Goal: Task Accomplishment & Management: Use online tool/utility

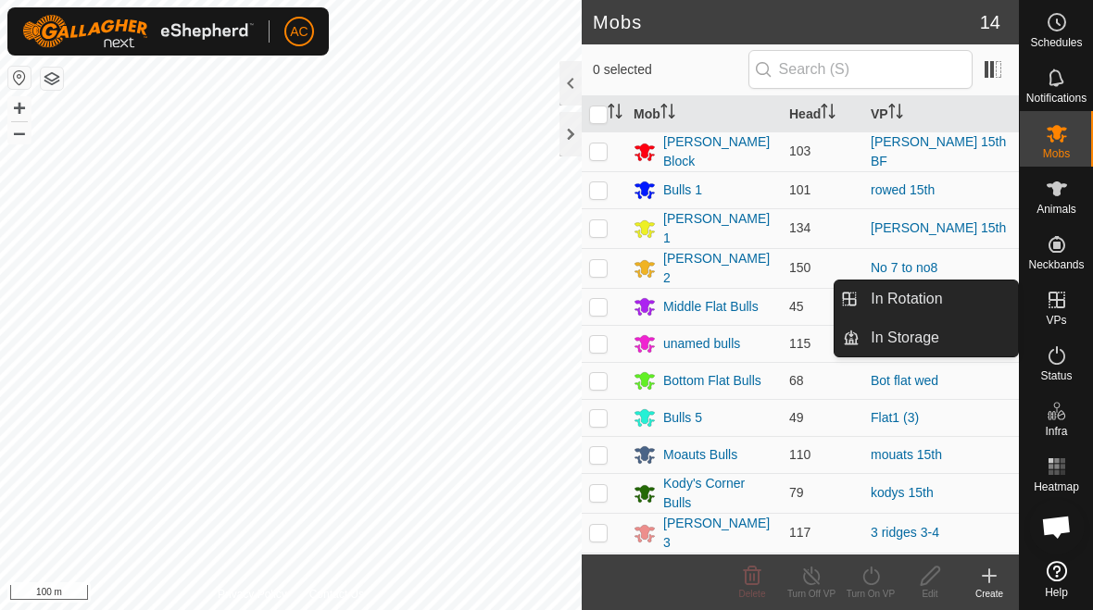
click at [759, 304] on link "In Rotation" at bounding box center [939, 299] width 158 height 37
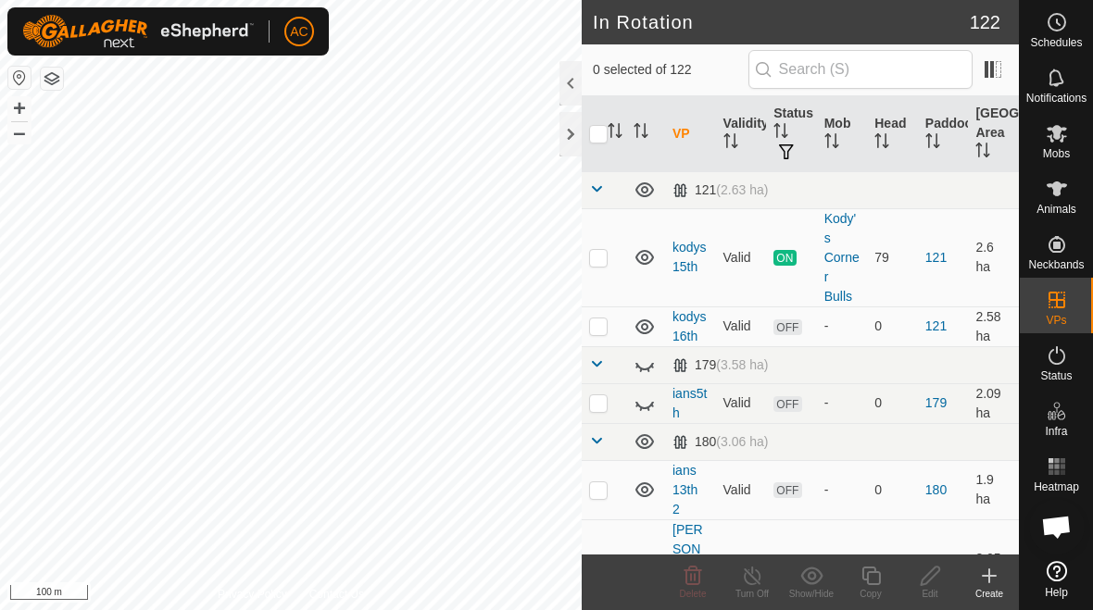
click at [759, 584] on icon at bounding box center [989, 576] width 22 height 22
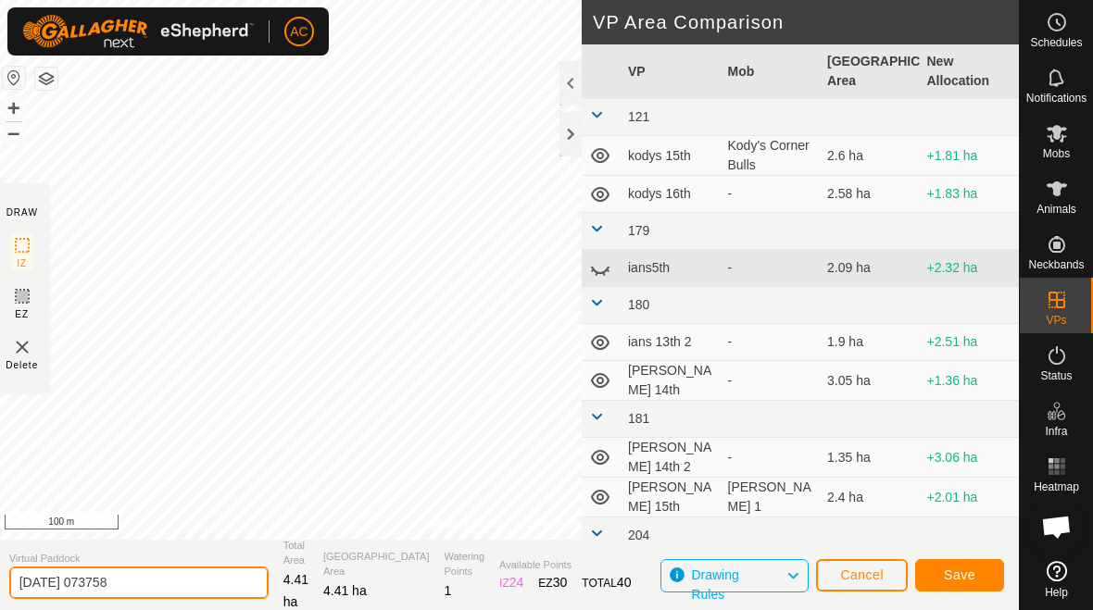
click at [189, 579] on input "[DATE] 073758" at bounding box center [138, 583] width 259 height 32
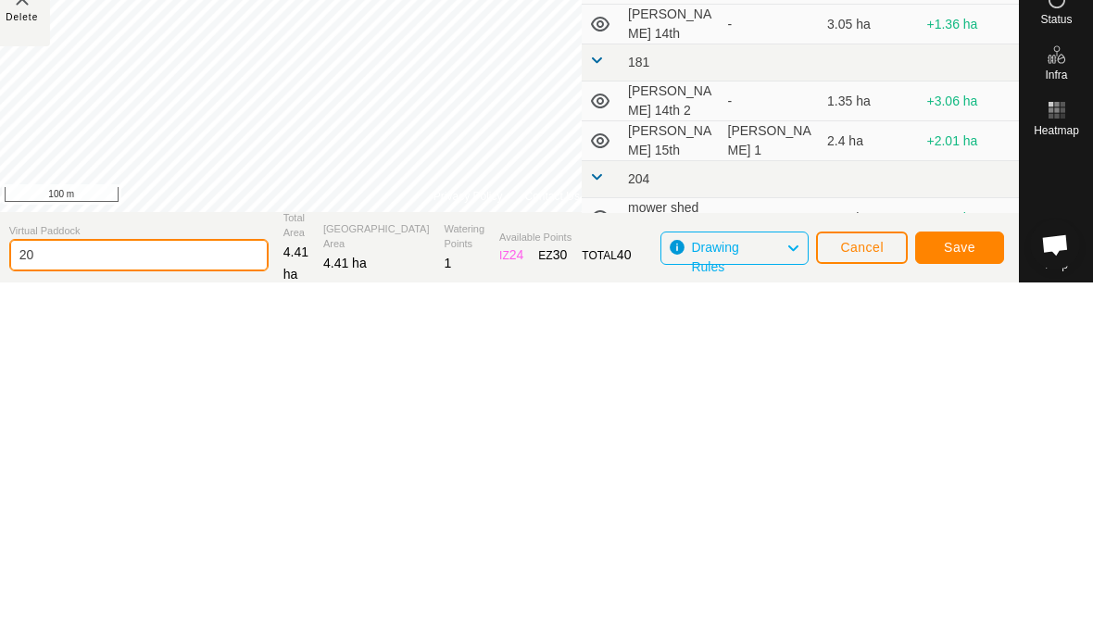
type input "2"
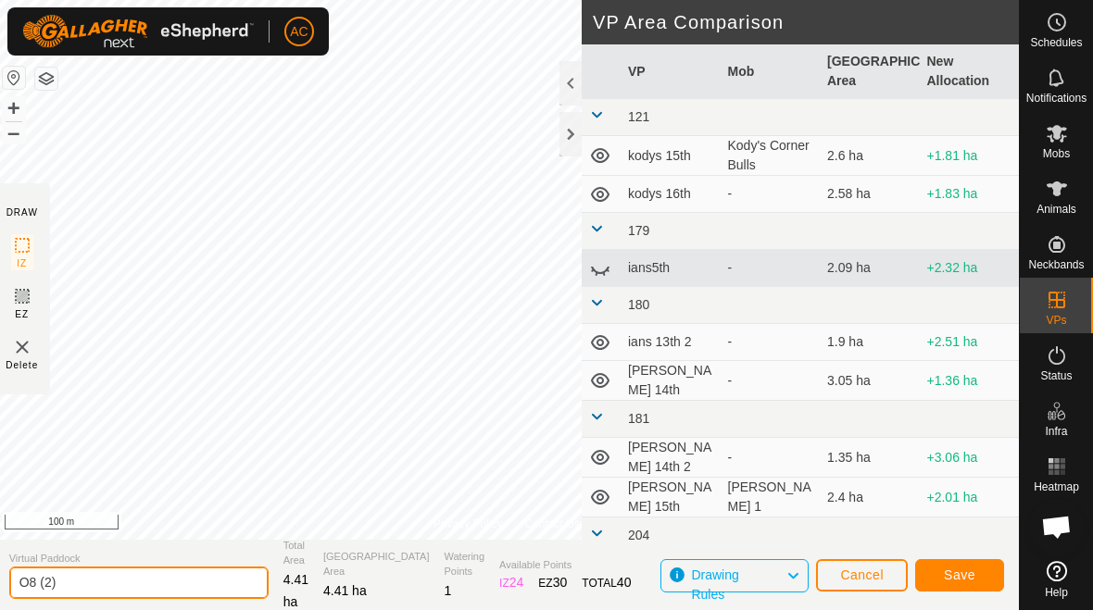
type input "O8 (2)"
click at [759, 573] on span "Save" at bounding box center [959, 575] width 31 height 15
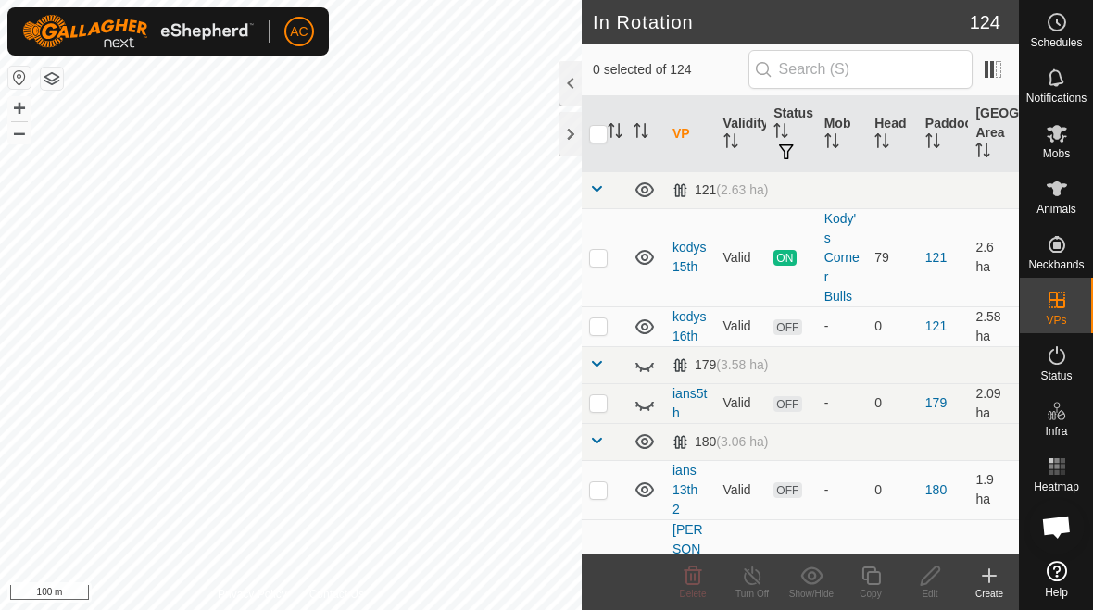
click at [759, 583] on create-svg-icon at bounding box center [989, 576] width 59 height 22
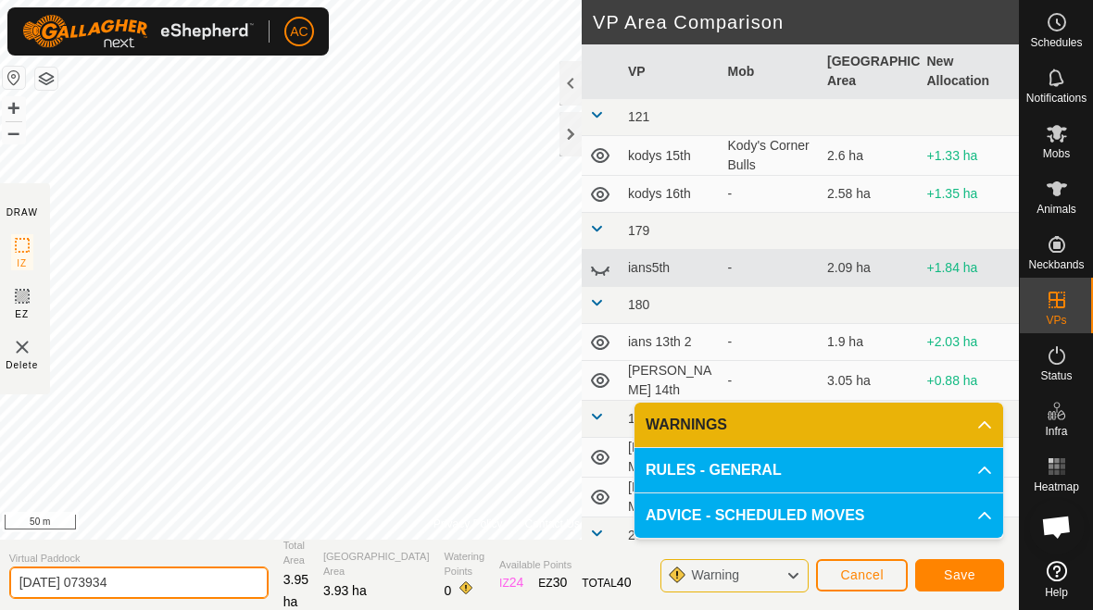
click at [166, 588] on input "[DATE] 073934" at bounding box center [138, 583] width 259 height 32
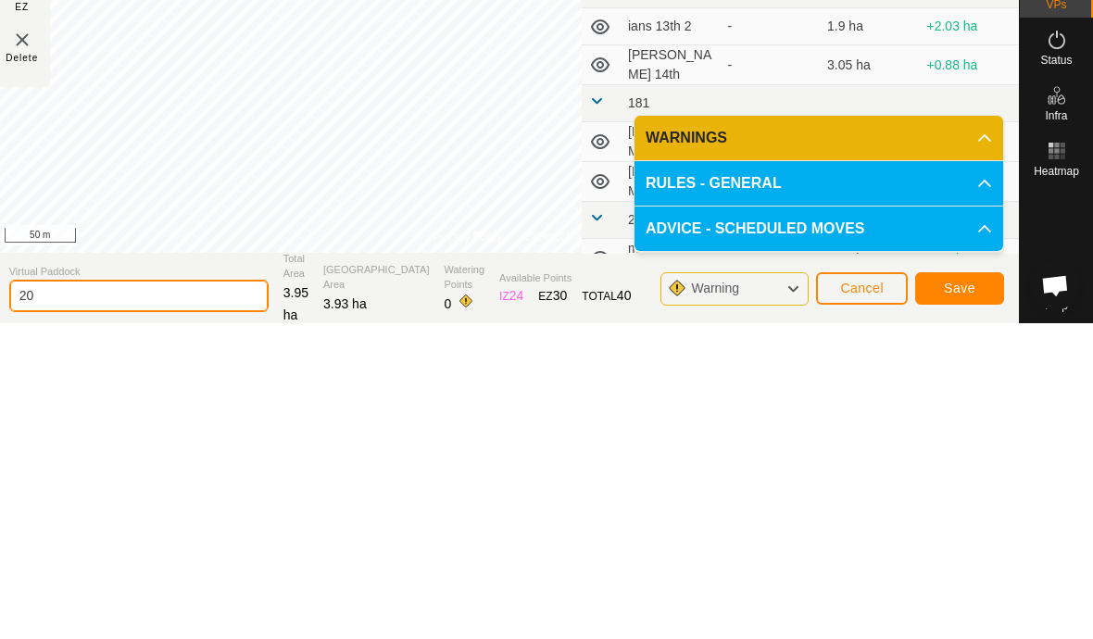
type input "2"
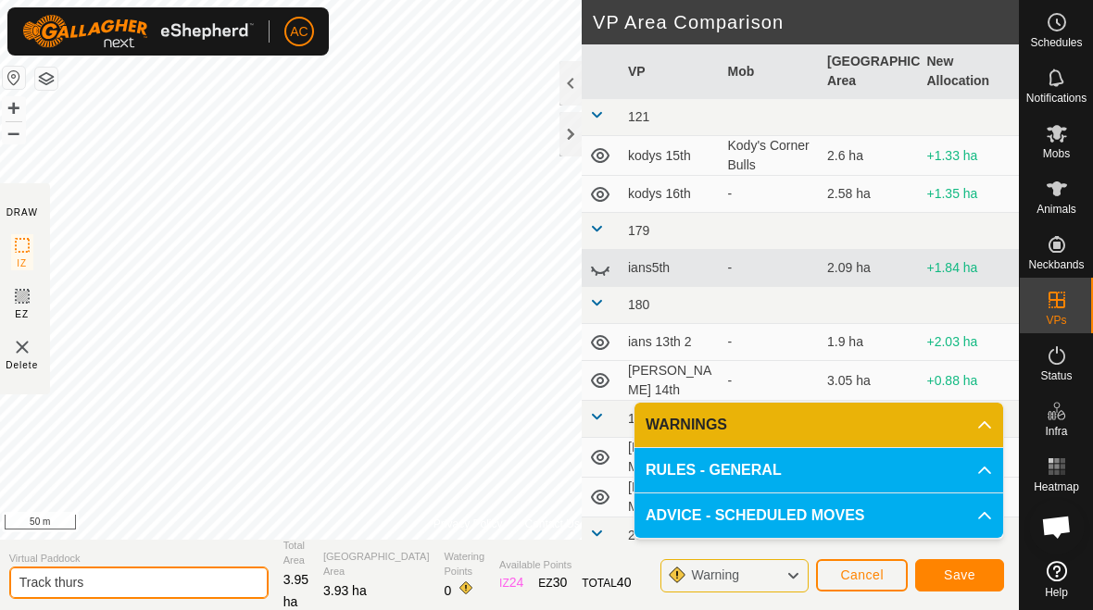
type input "Track thurs"
click at [759, 575] on button "Save" at bounding box center [959, 575] width 89 height 32
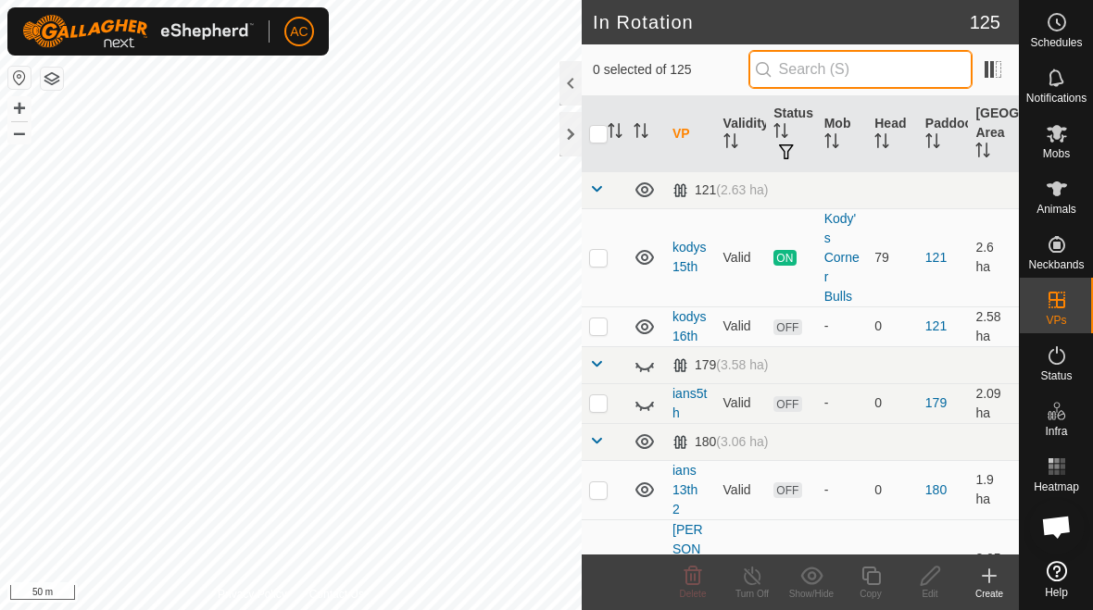
click at [759, 82] on input "text" at bounding box center [860, 69] width 224 height 39
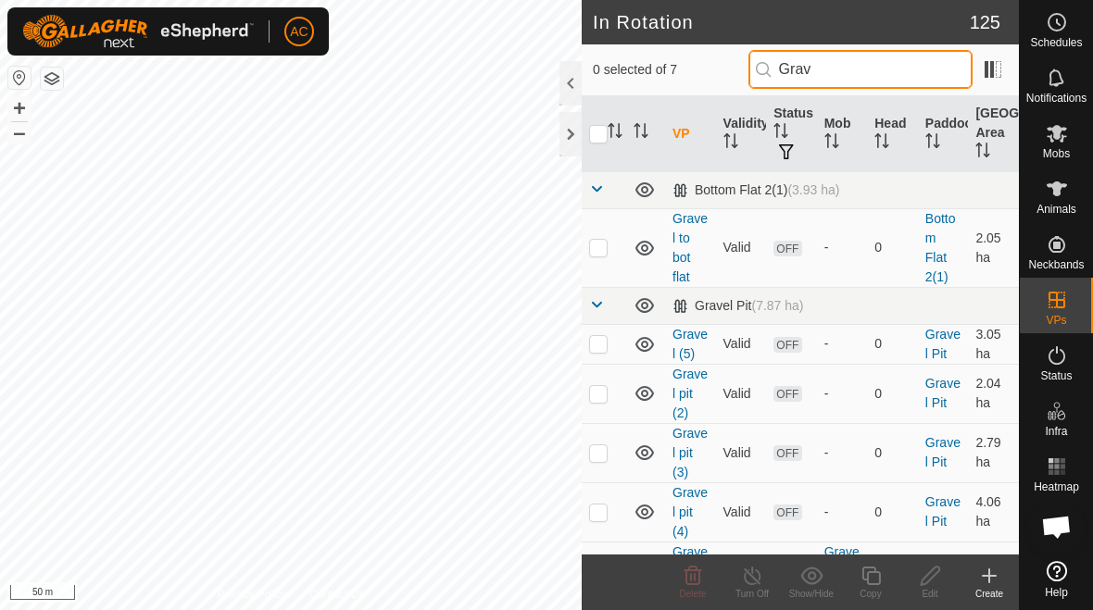
type input "Grav"
click at [596, 253] on p-checkbox at bounding box center [598, 247] width 19 height 15
checkbox input "true"
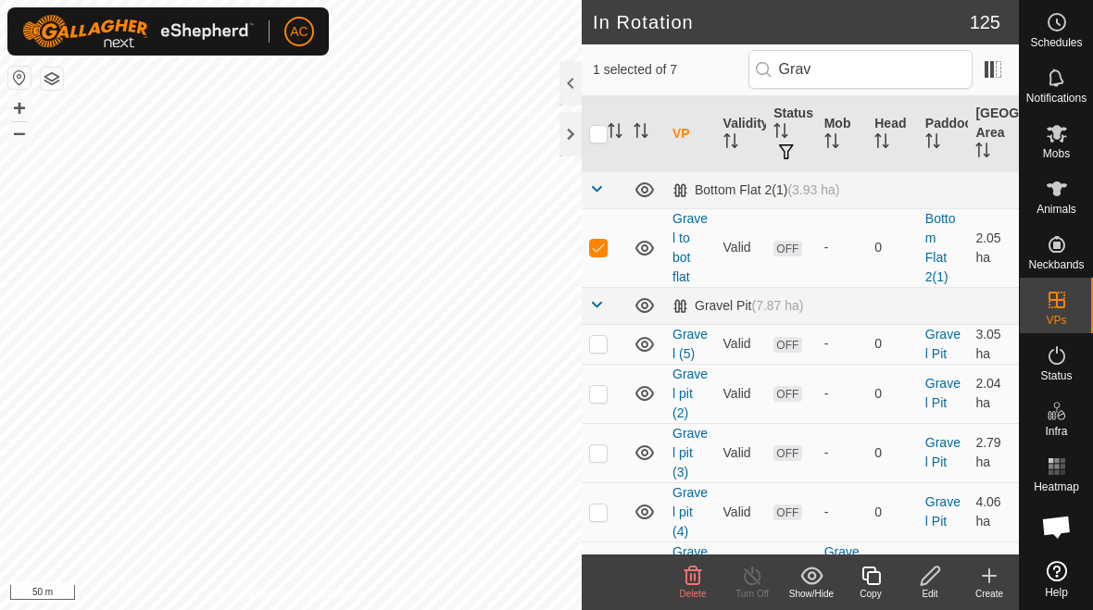
click at [593, 345] on p-checkbox at bounding box center [598, 343] width 19 height 15
checkbox input "true"
click at [596, 396] on p-checkbox at bounding box center [598, 393] width 19 height 15
checkbox input "true"
click at [588, 454] on td at bounding box center [604, 452] width 44 height 59
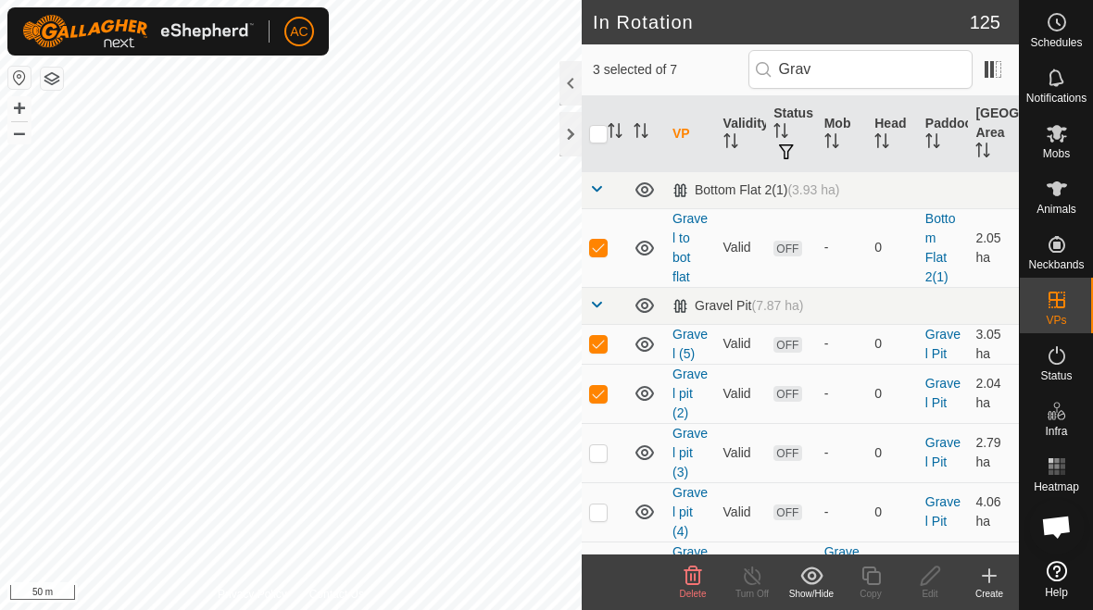
checkbox input "true"
click at [606, 523] on td at bounding box center [604, 512] width 44 height 59
checkbox input "true"
click at [679, 587] on div "Delete" at bounding box center [692, 594] width 59 height 14
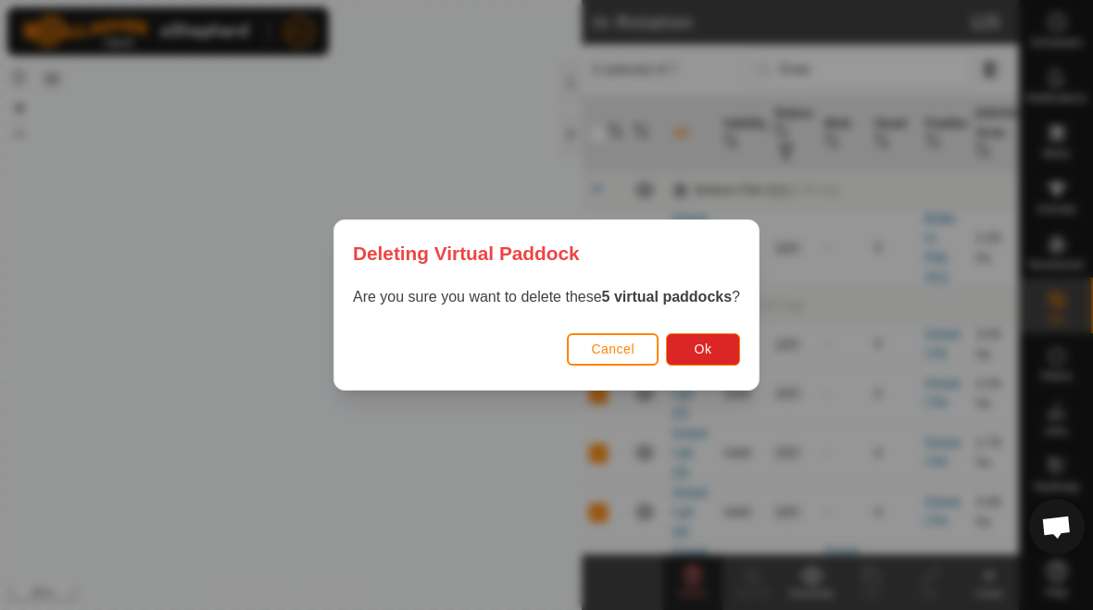
click at [712, 354] on span "Ok" at bounding box center [704, 349] width 18 height 15
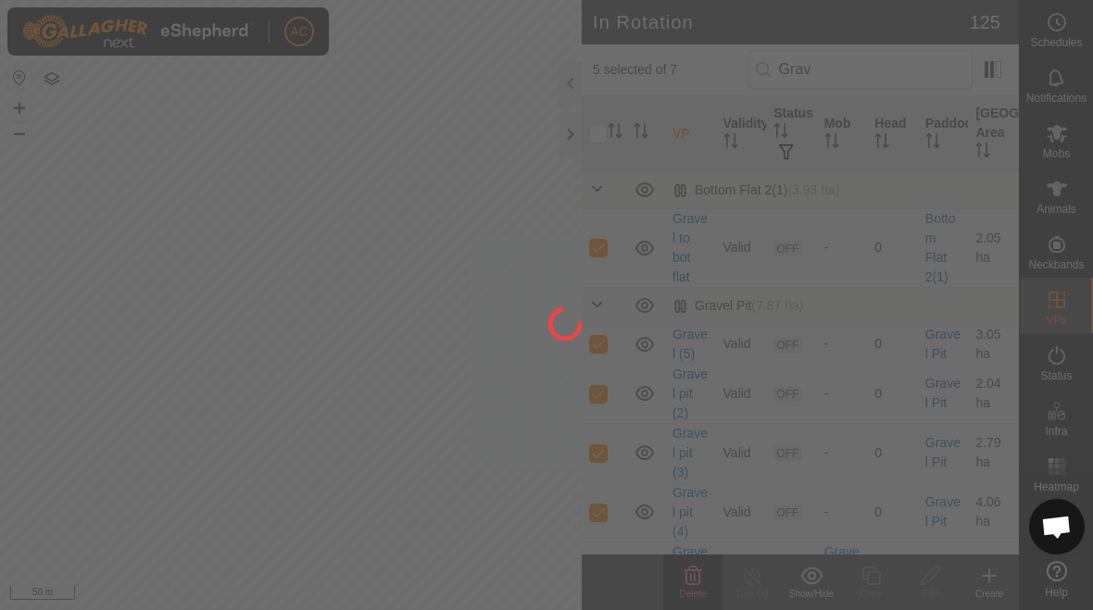
checkbox input "false"
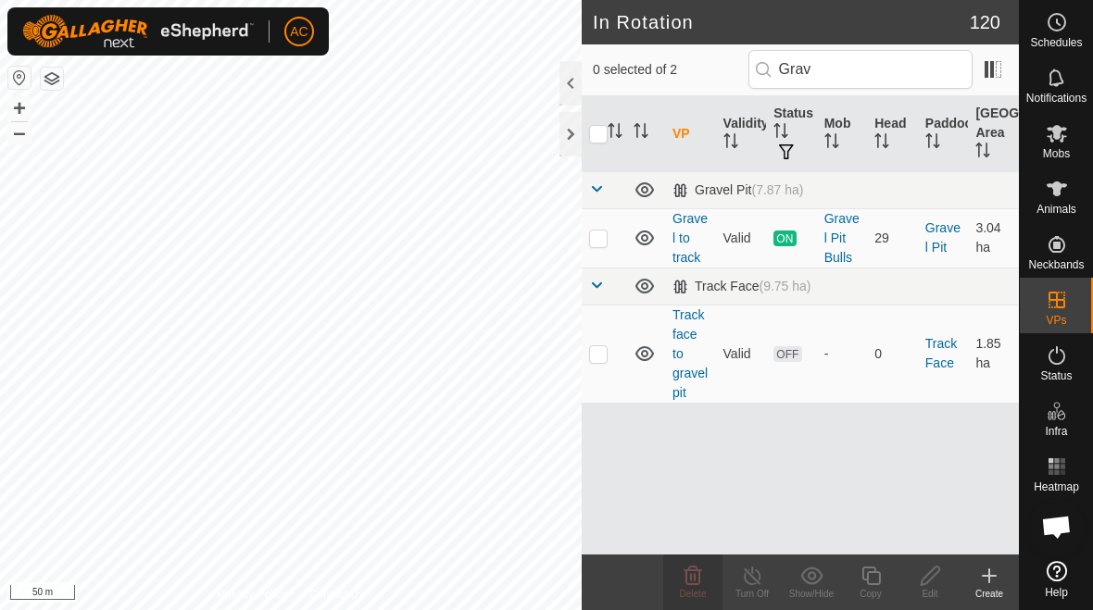
click at [610, 245] on td at bounding box center [604, 237] width 44 height 59
checkbox input "true"
click at [599, 355] on p-checkbox at bounding box center [598, 353] width 19 height 15
checkbox input "true"
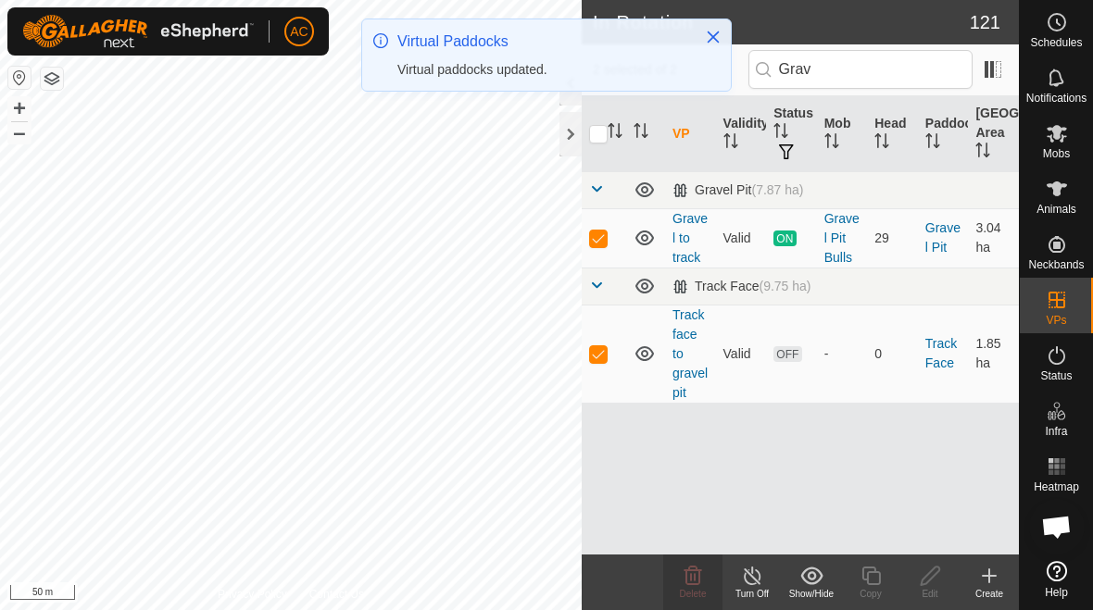
click at [599, 239] on p-checkbox at bounding box center [598, 238] width 19 height 15
checkbox input "false"
click at [690, 598] on span "Delete" at bounding box center [693, 594] width 27 height 10
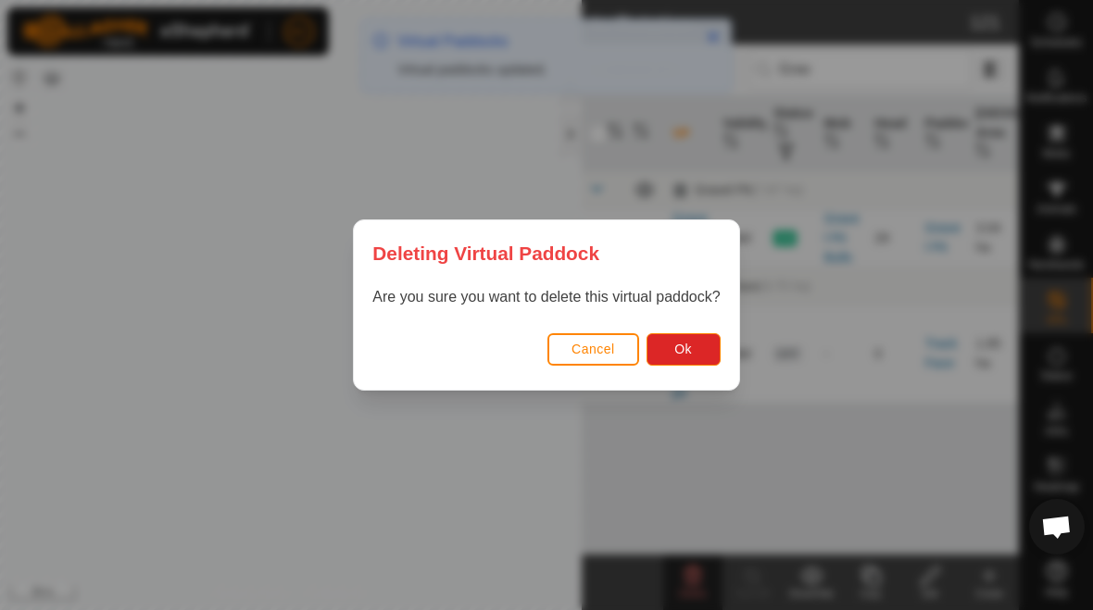
click at [677, 362] on button "Ok" at bounding box center [684, 349] width 74 height 32
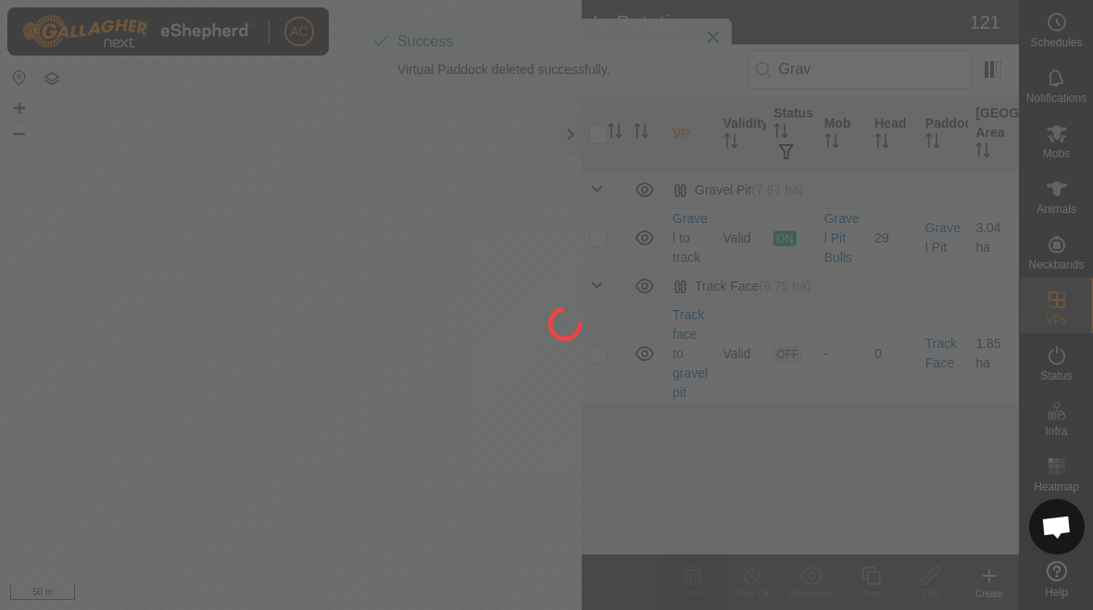
checkbox input "false"
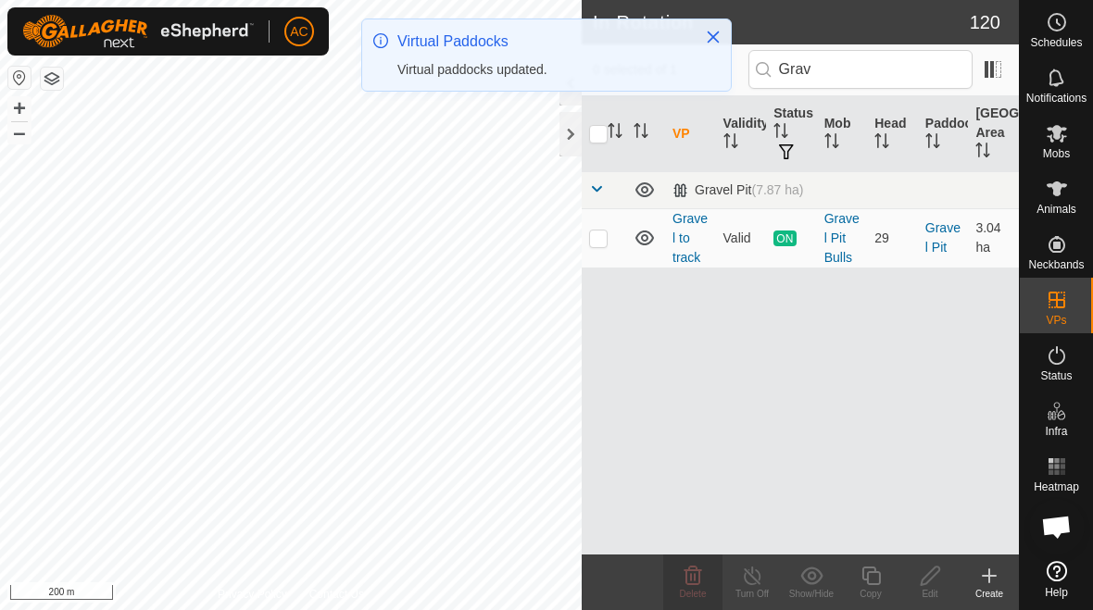
click at [704, 43] on button "Close" at bounding box center [713, 37] width 26 height 26
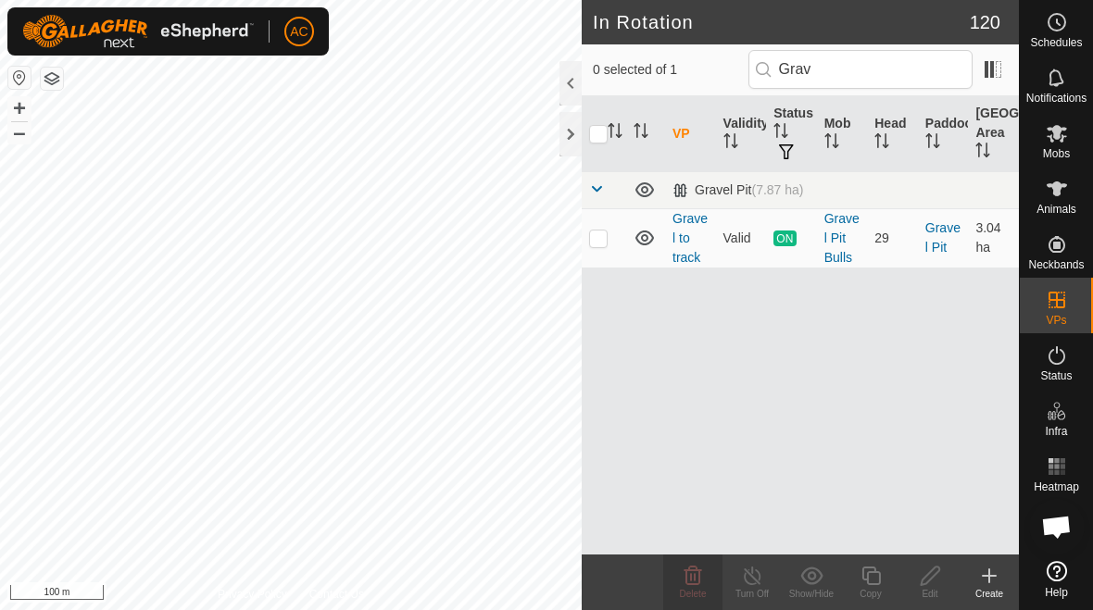
click at [759, 592] on div "Create" at bounding box center [989, 594] width 59 height 14
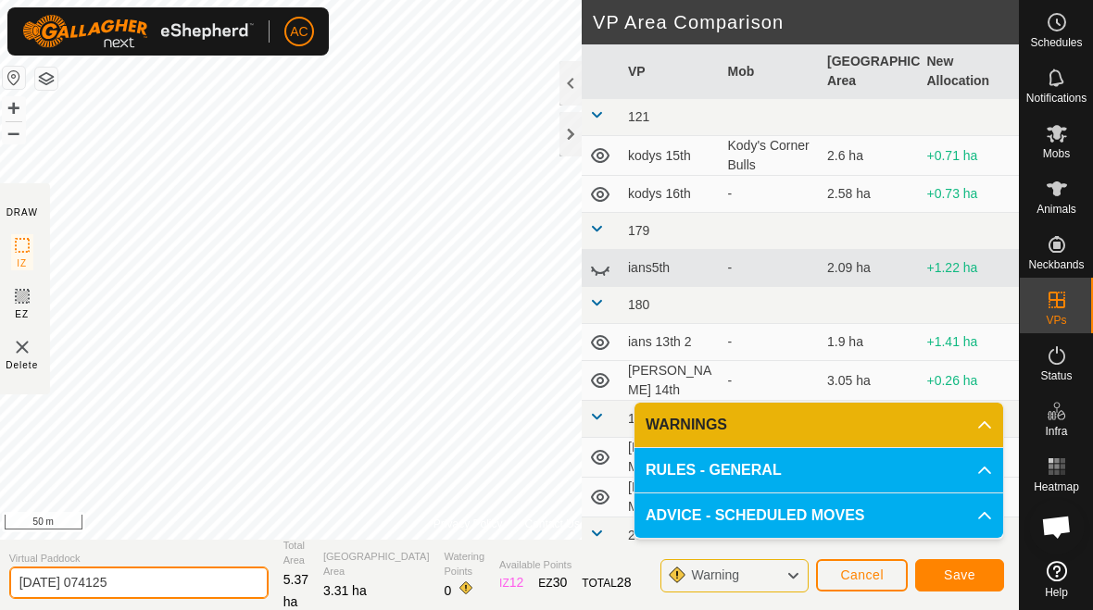
click at [171, 577] on input "[DATE] 074125" at bounding box center [138, 583] width 259 height 32
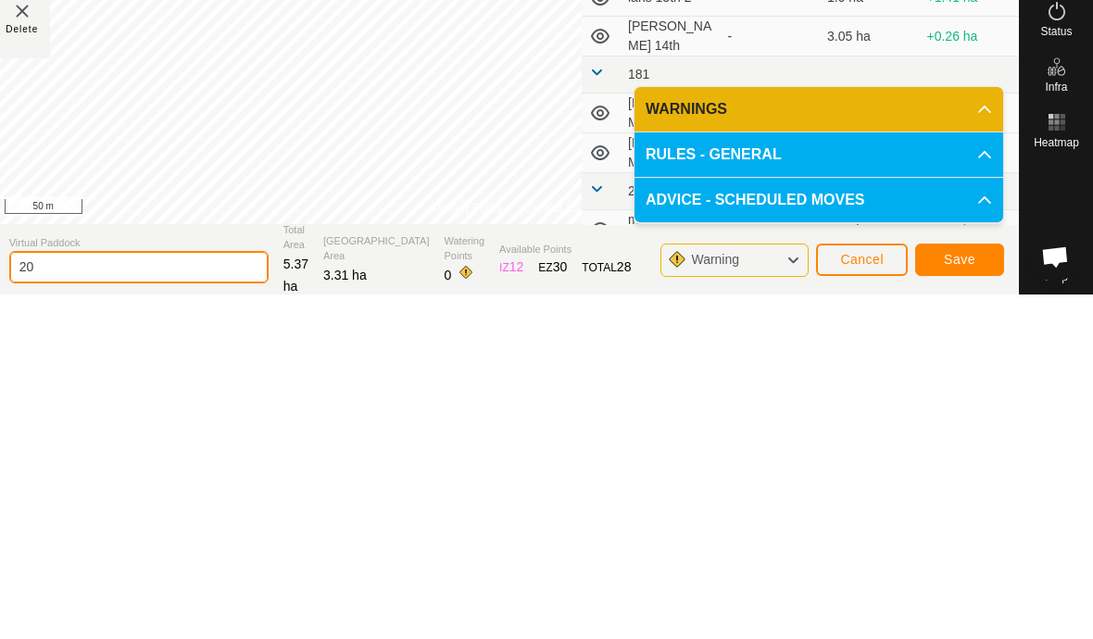
type input "2"
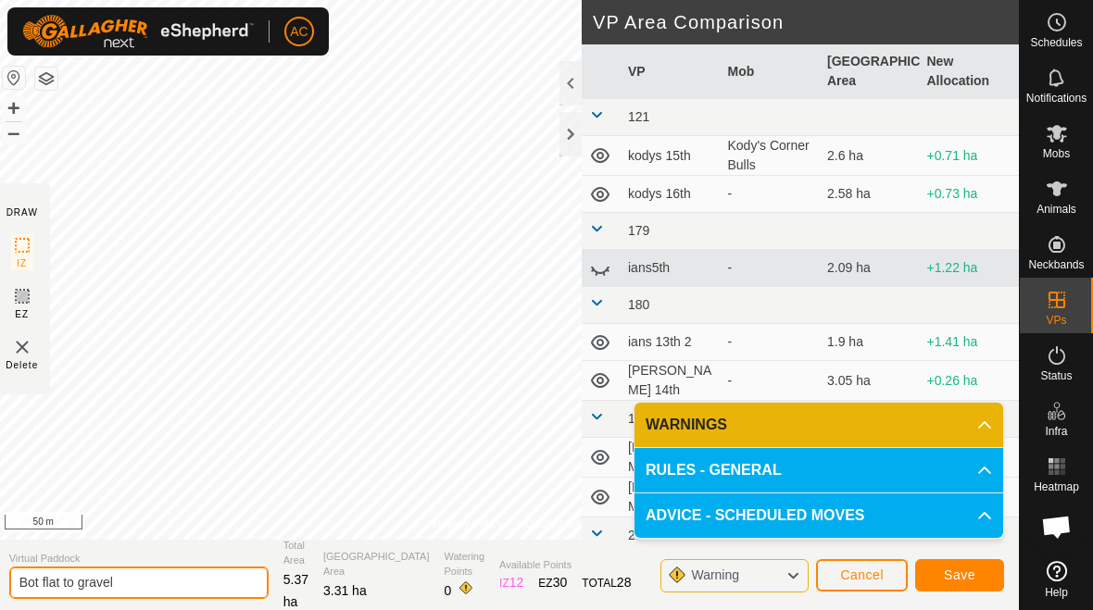
type input "Bot flat to gravel"
click at [759, 588] on button "Save" at bounding box center [959, 575] width 89 height 32
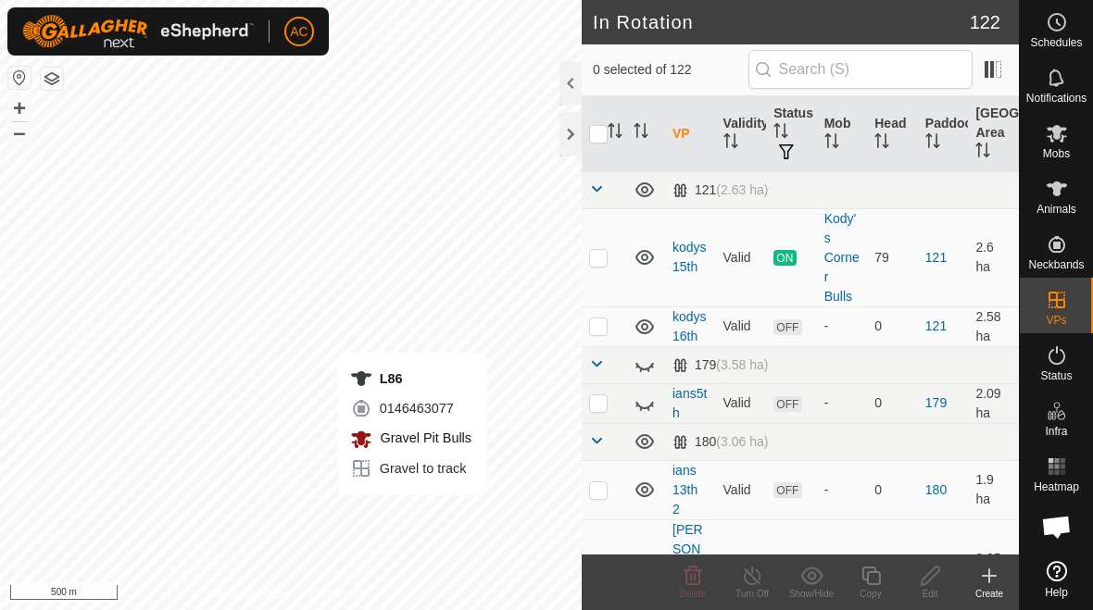
click at [759, 592] on div "Create" at bounding box center [989, 594] width 59 height 14
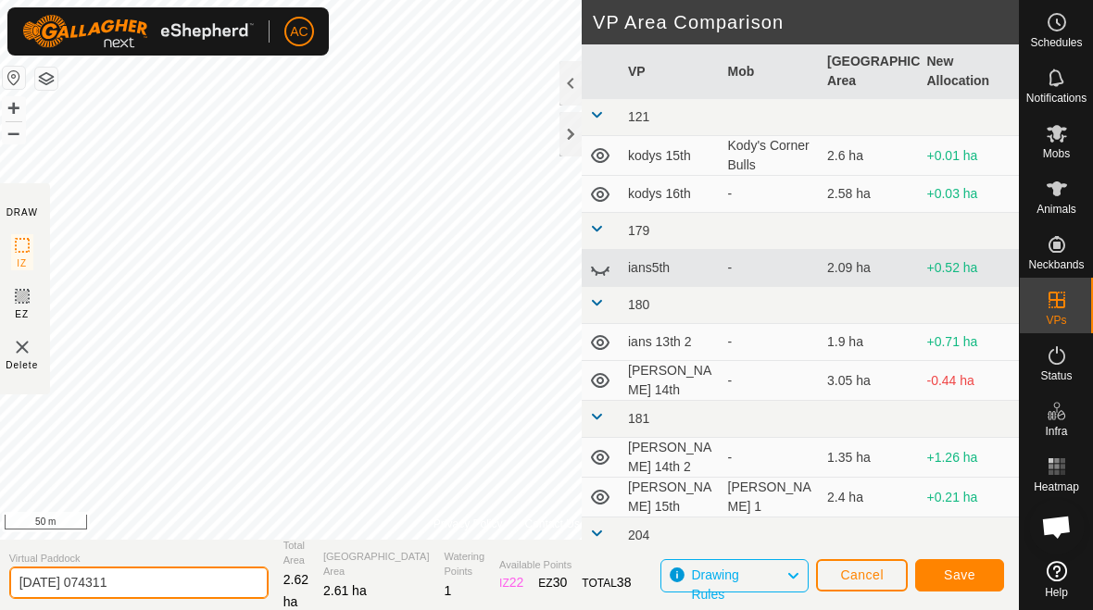
click at [195, 578] on input "[DATE] 074311" at bounding box center [138, 583] width 259 height 32
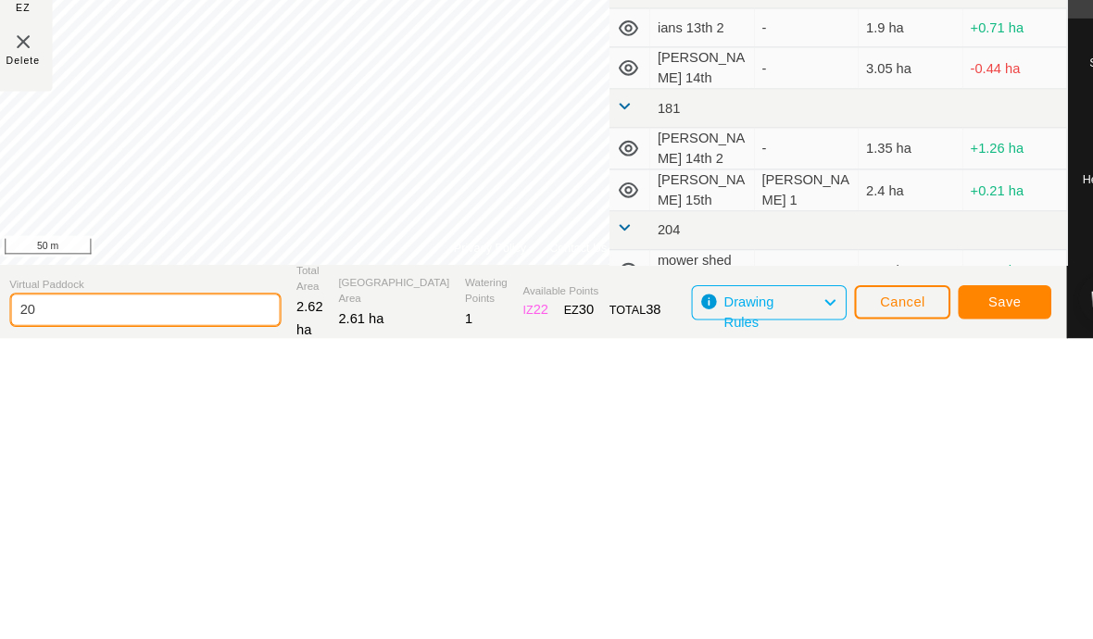
type input "2"
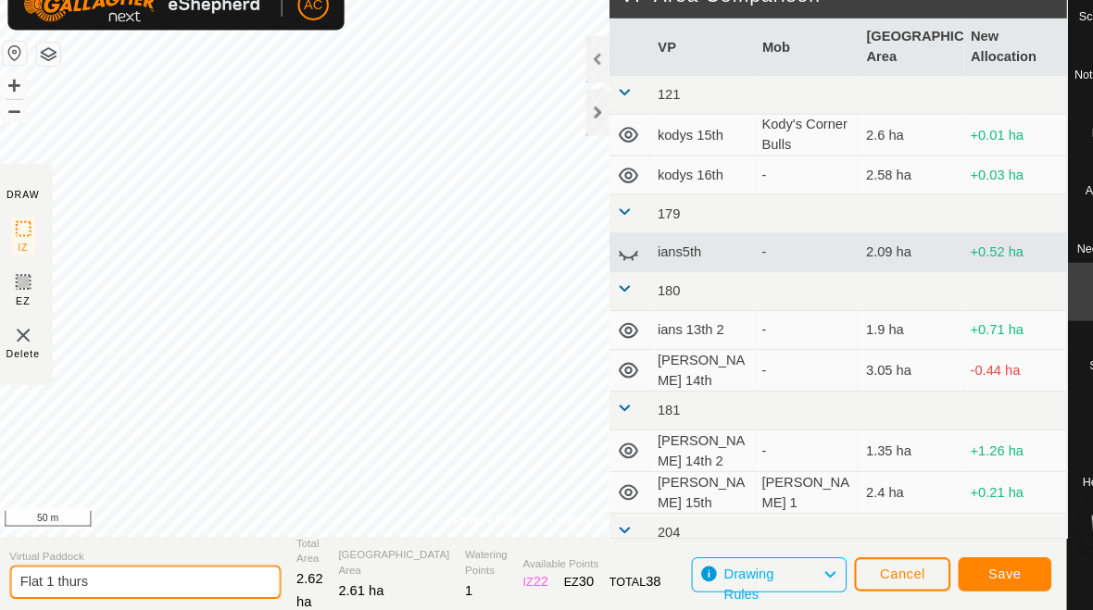
type input "Flat 1 thurs"
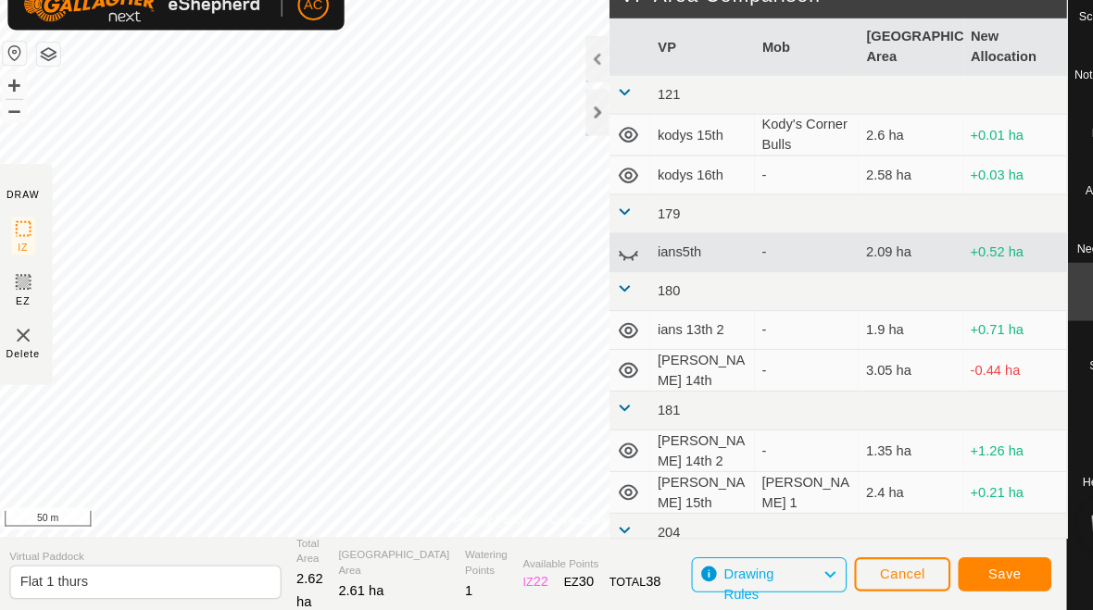
click at [759, 559] on button "Save" at bounding box center [959, 575] width 89 height 32
